Goal: Information Seeking & Learning: Learn about a topic

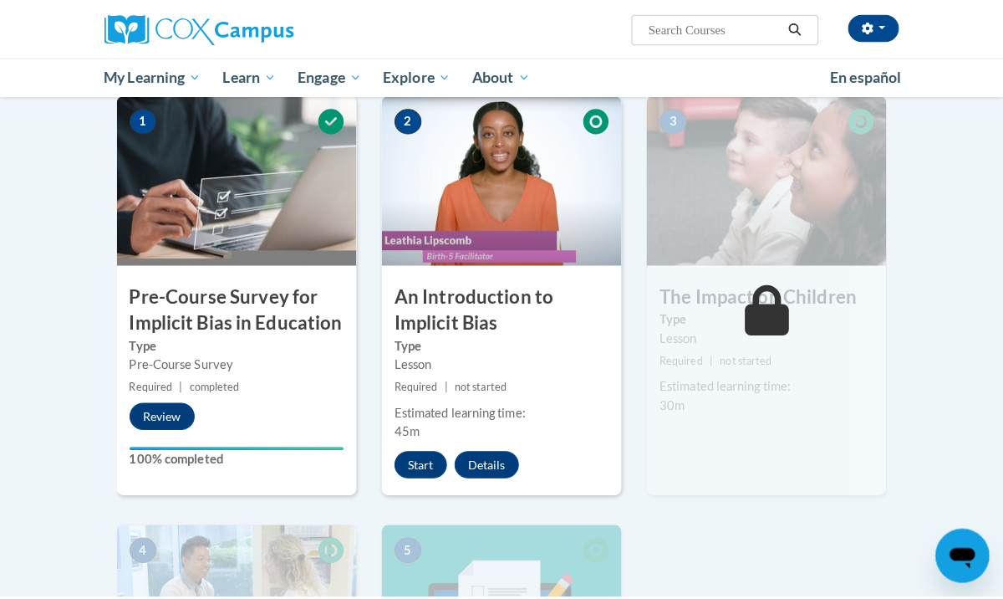
scroll to position [368, 0]
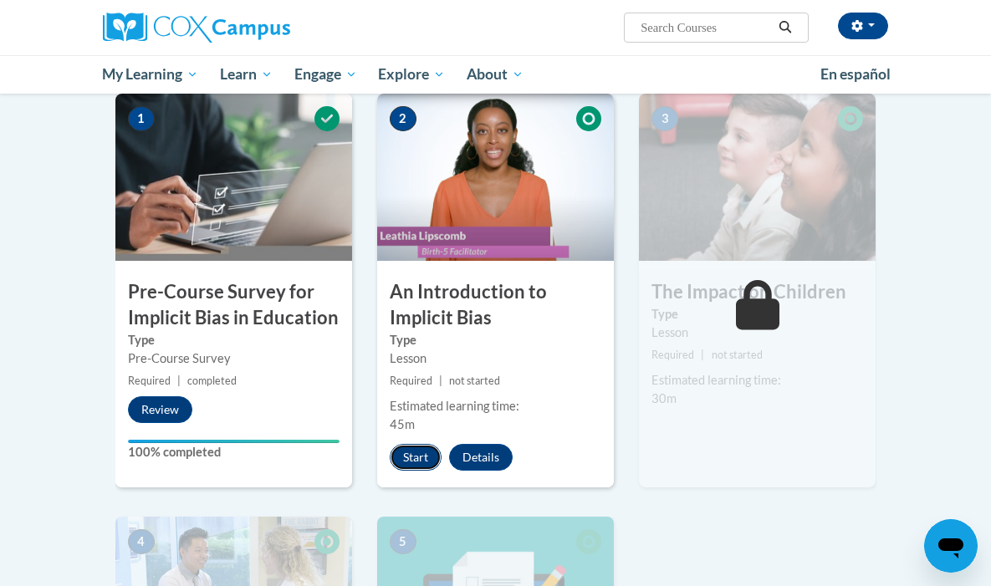
click at [390, 444] on button "Start" at bounding box center [416, 457] width 52 height 27
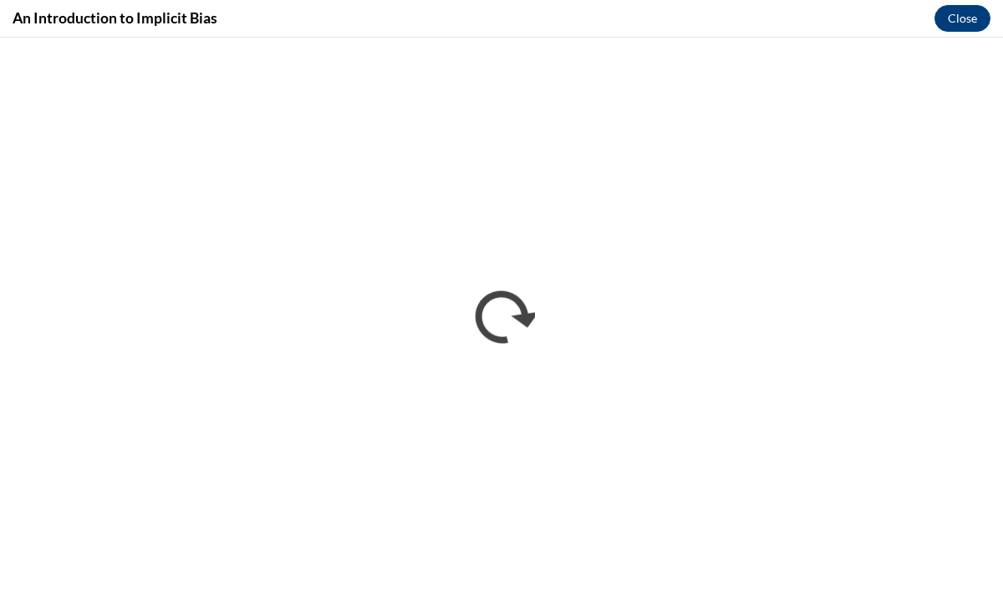
scroll to position [0, 0]
